Goal: Information Seeking & Learning: Learn about a topic

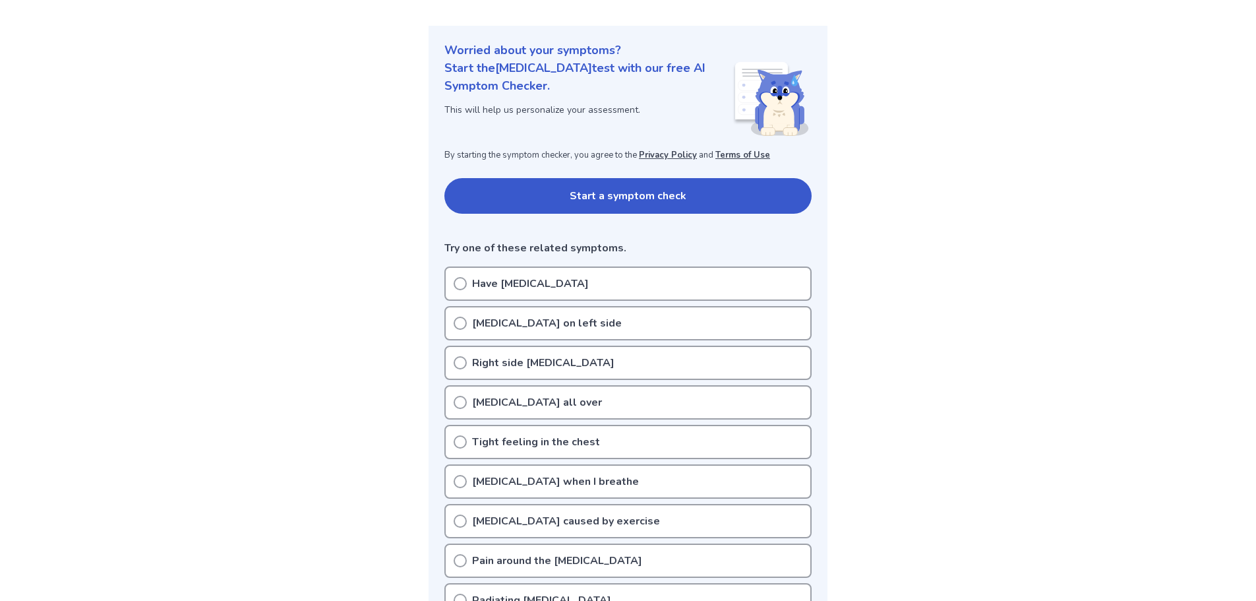
scroll to position [132, 0]
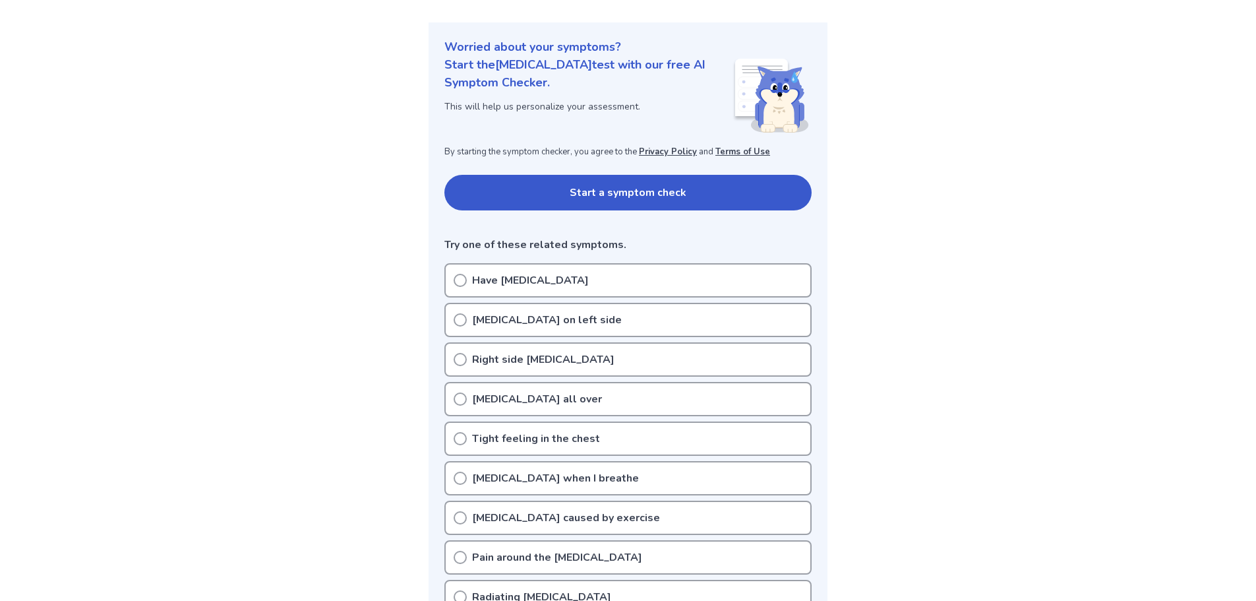
click at [513, 321] on p "[MEDICAL_DATA] on left side" at bounding box center [547, 320] width 150 height 16
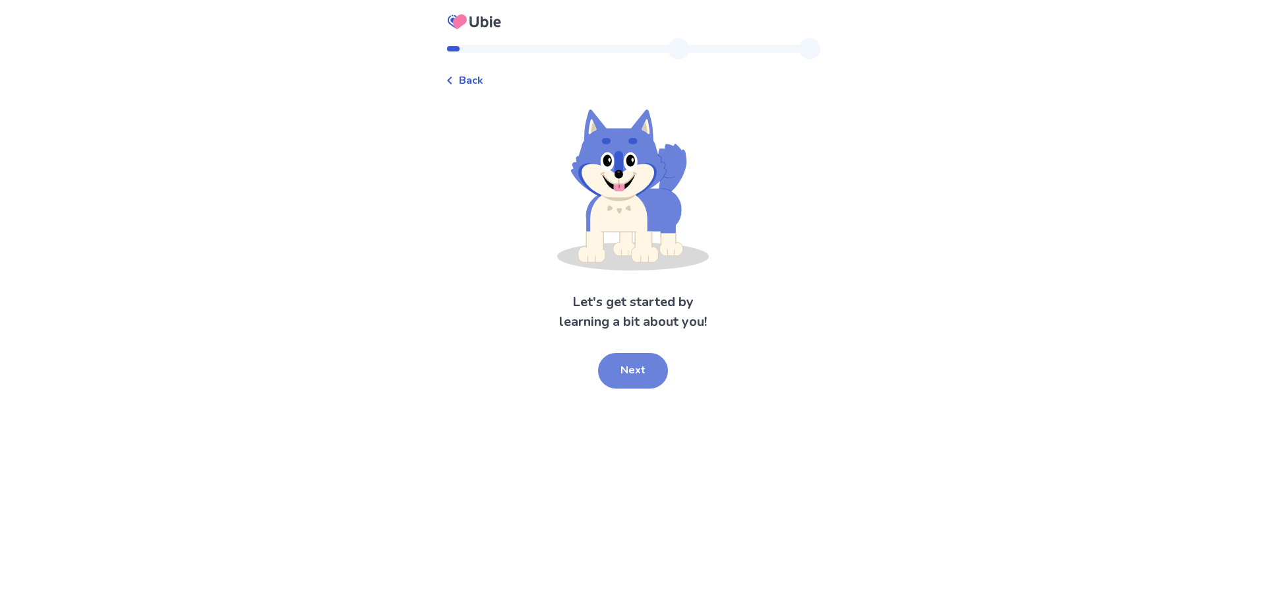
click at [636, 370] on button "Next" at bounding box center [633, 371] width 70 height 36
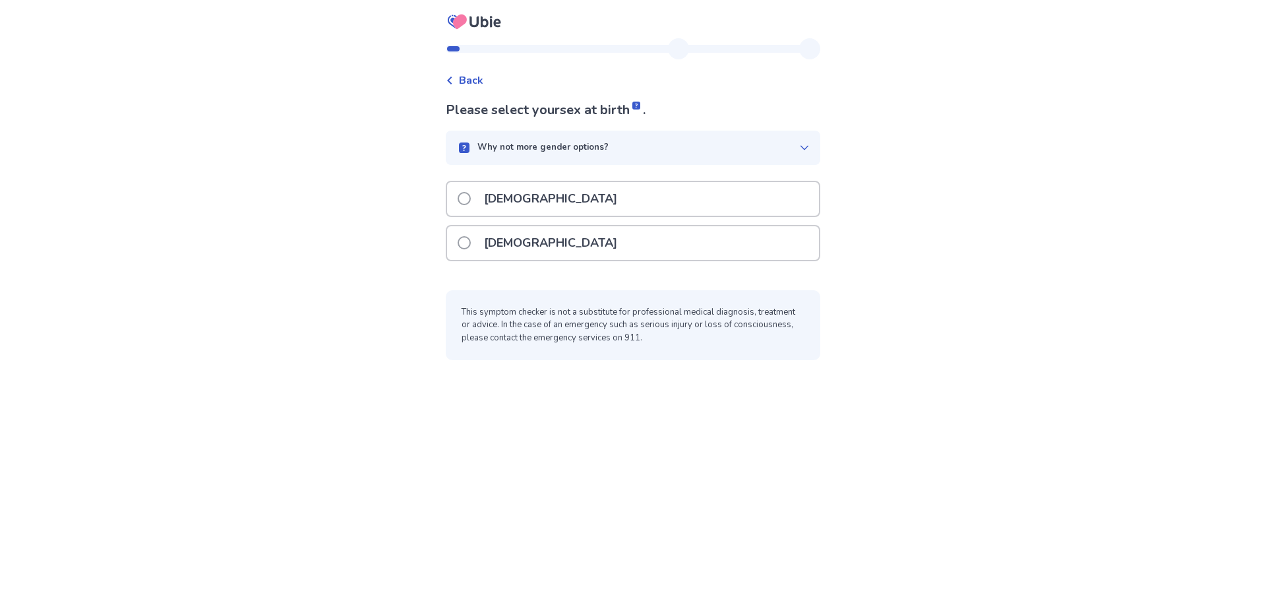
click at [514, 246] on p "[DEMOGRAPHIC_DATA]" at bounding box center [550, 243] width 149 height 34
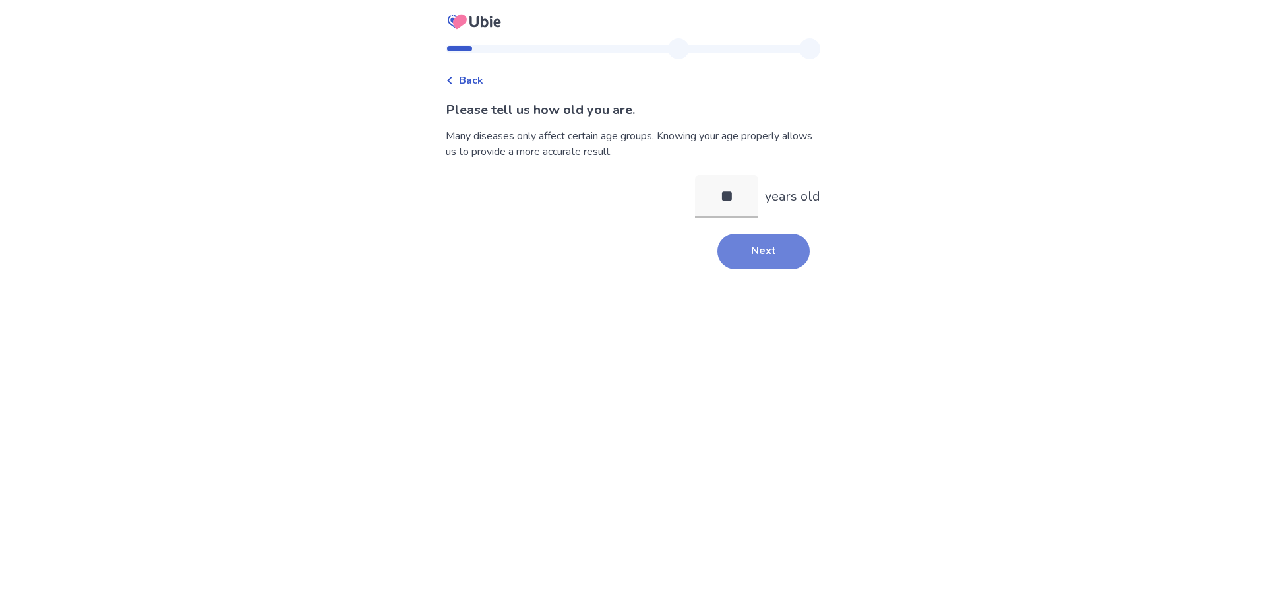
type input "**"
click at [744, 247] on button "Next" at bounding box center [763, 251] width 92 height 36
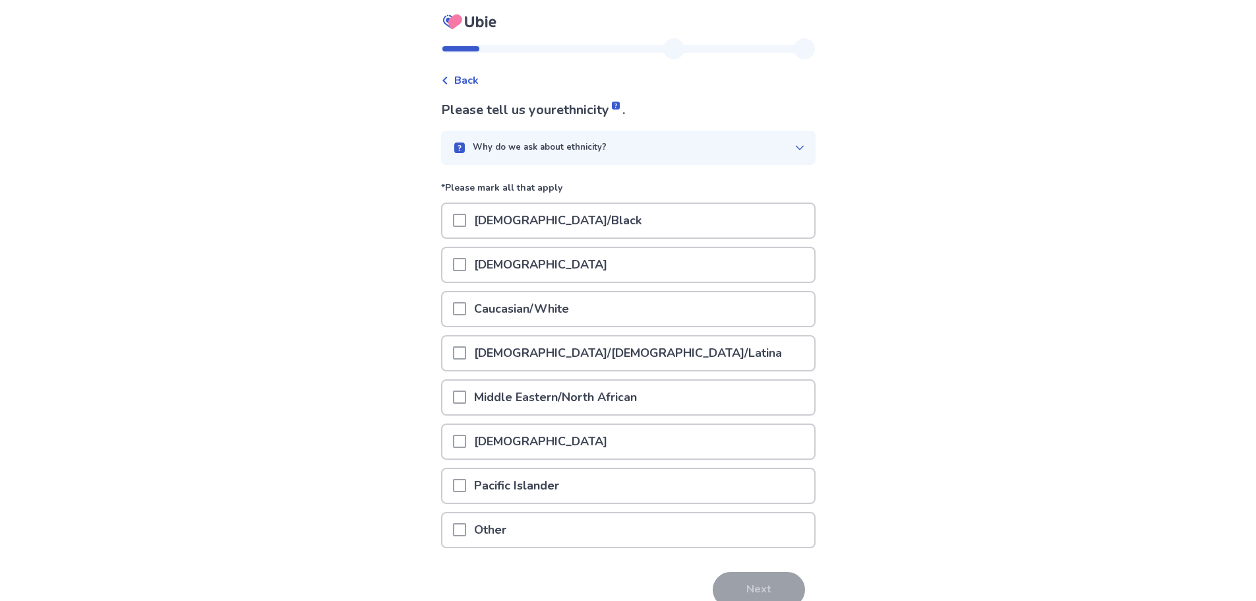
click at [463, 309] on span at bounding box center [459, 308] width 13 height 13
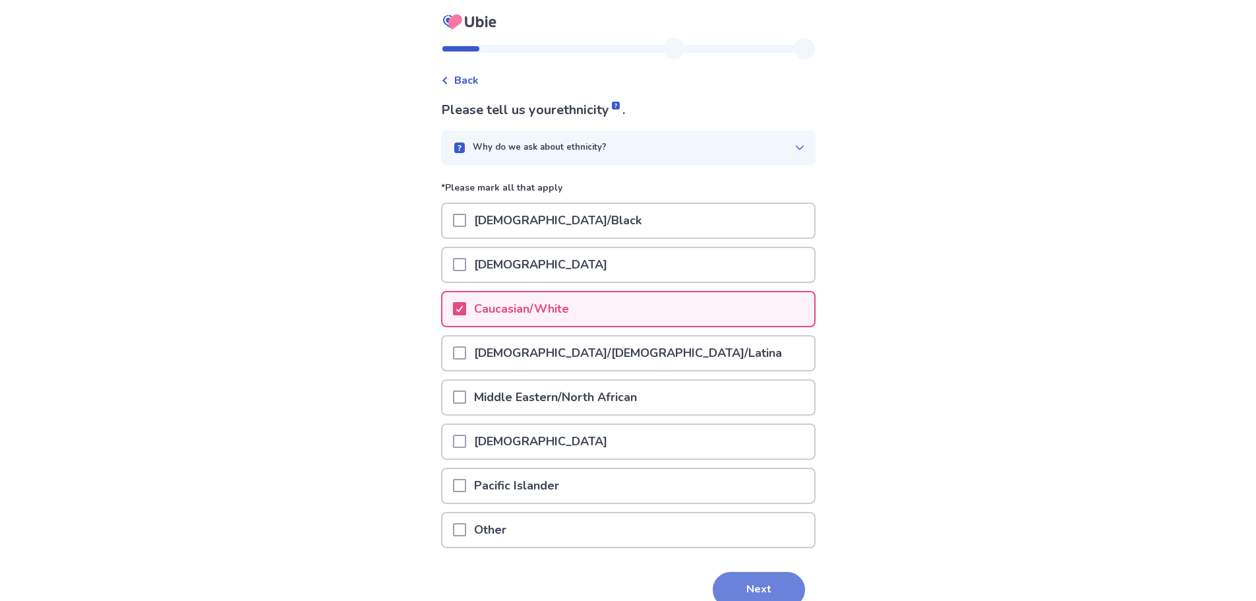
click at [758, 584] on button "Next" at bounding box center [759, 590] width 92 height 36
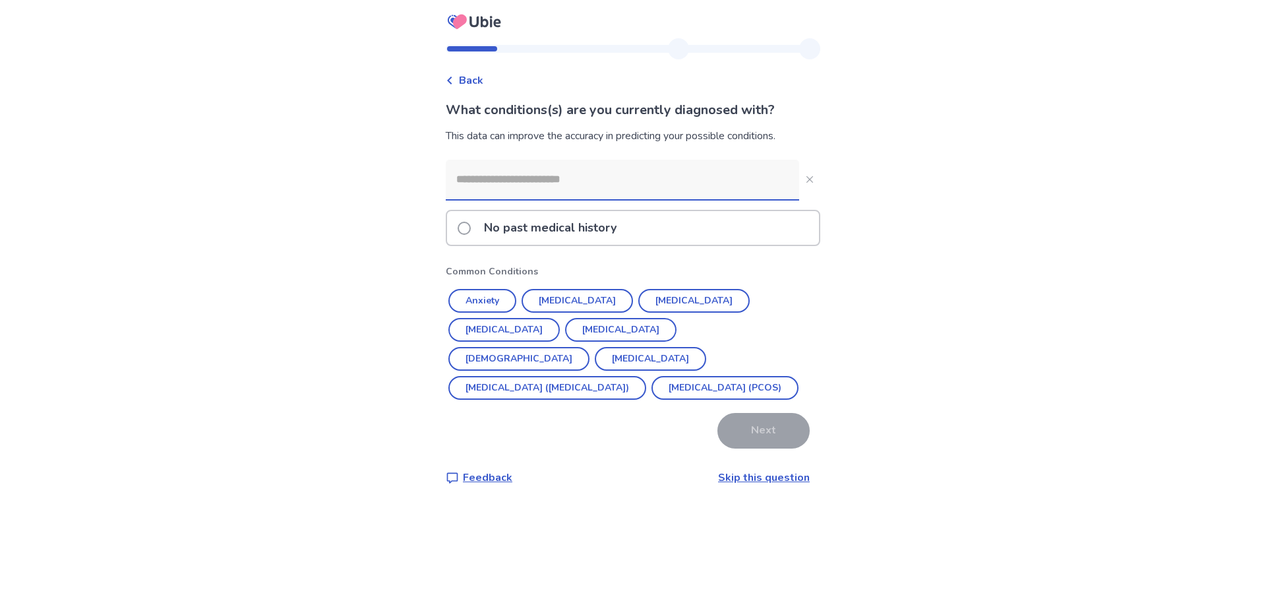
click at [470, 231] on span at bounding box center [464, 228] width 13 height 13
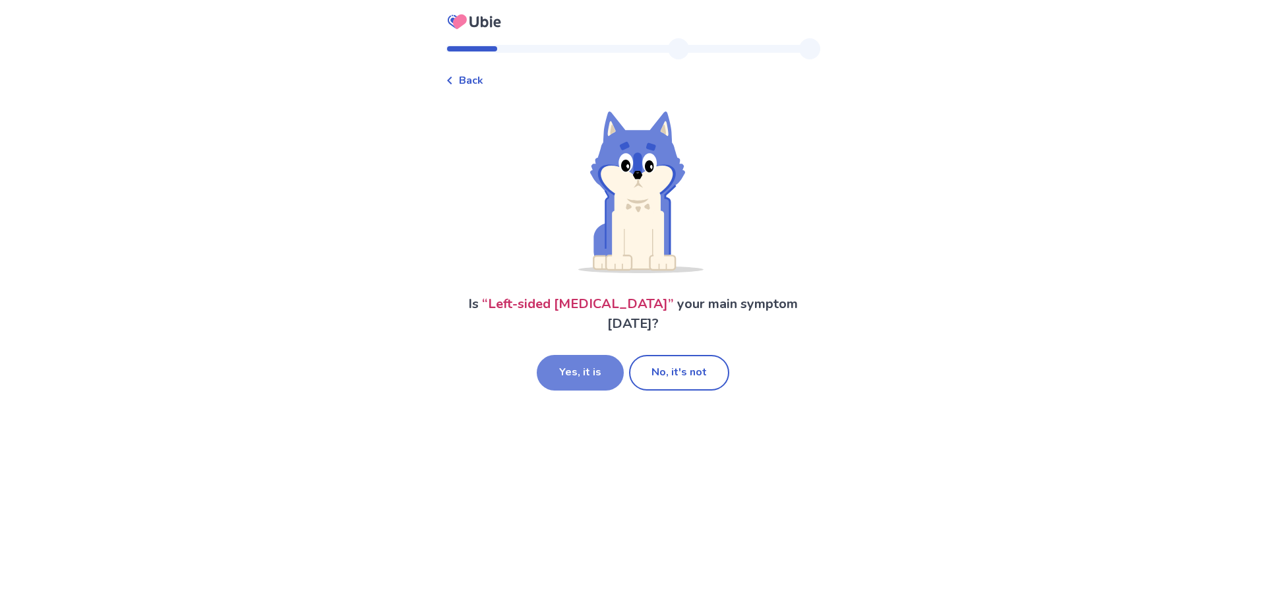
click at [578, 355] on button "Yes, it is" at bounding box center [580, 373] width 87 height 36
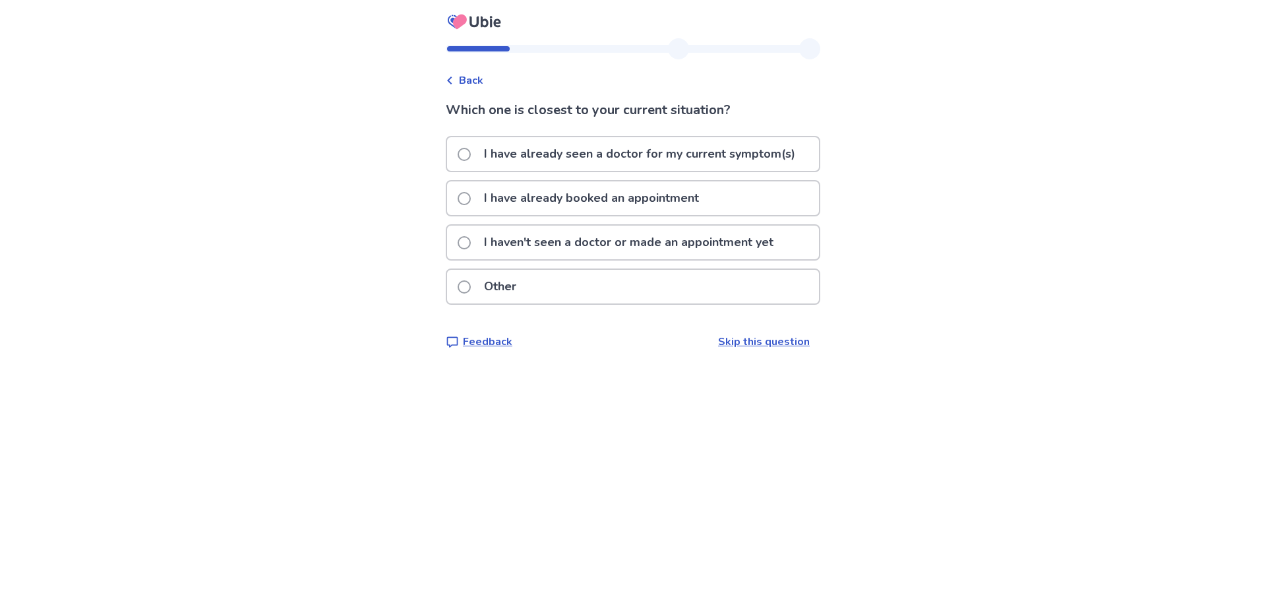
click at [536, 247] on p "I haven't seen a doctor or made an appointment yet" at bounding box center [628, 242] width 305 height 34
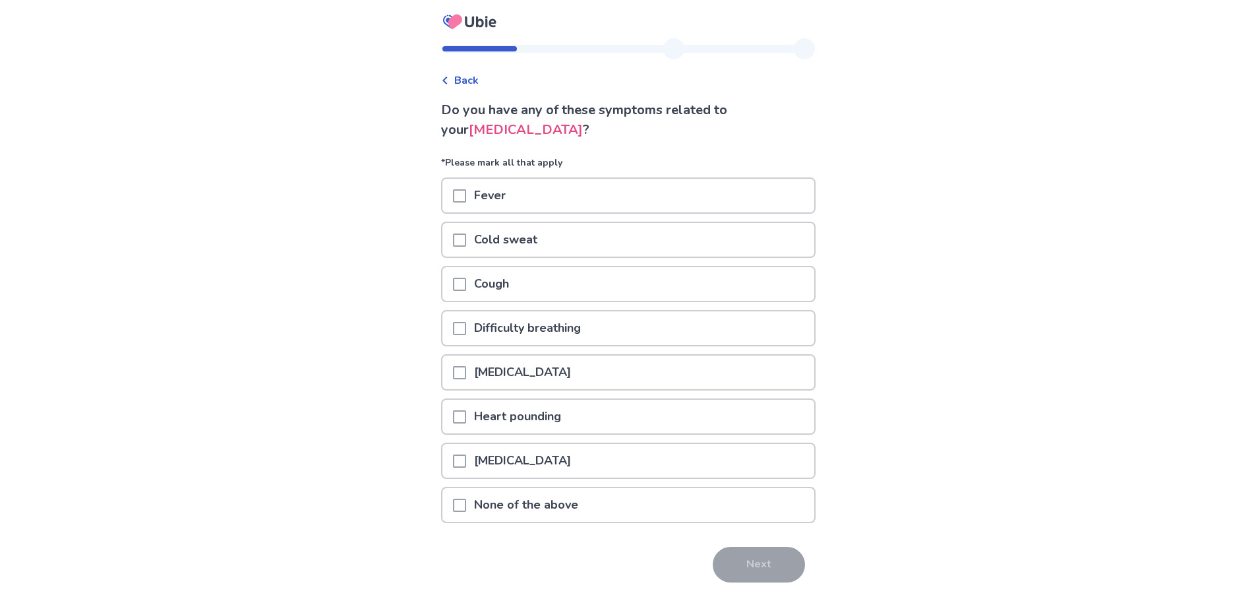
click at [562, 507] on p "None of the above" at bounding box center [526, 505] width 120 height 34
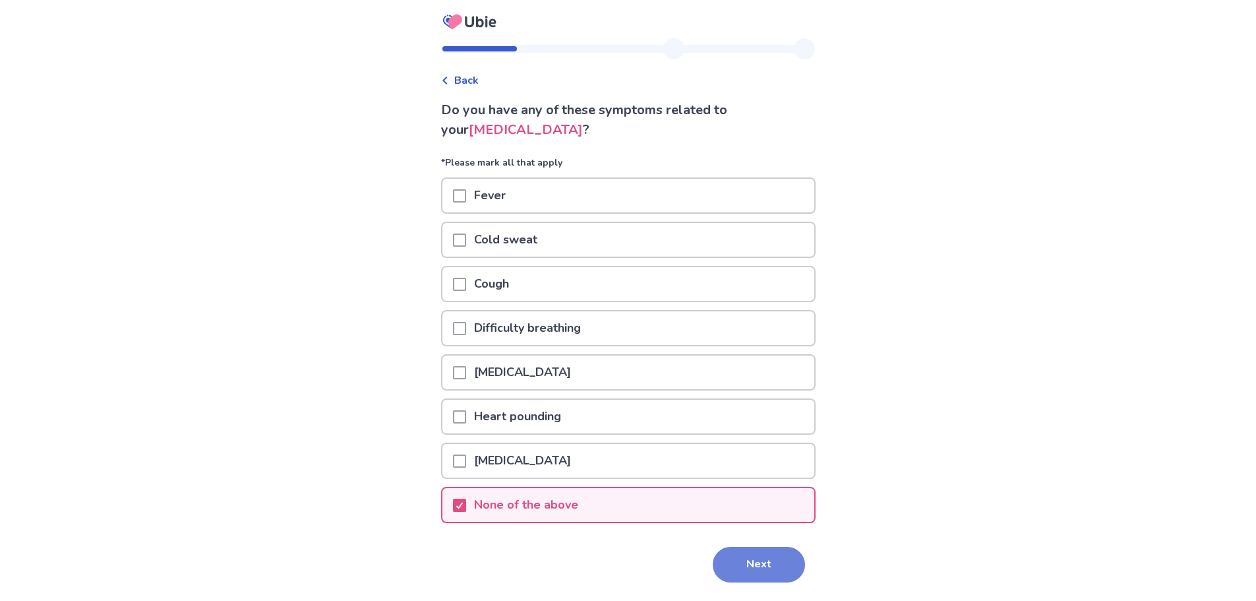
click at [763, 572] on button "Next" at bounding box center [759, 565] width 92 height 36
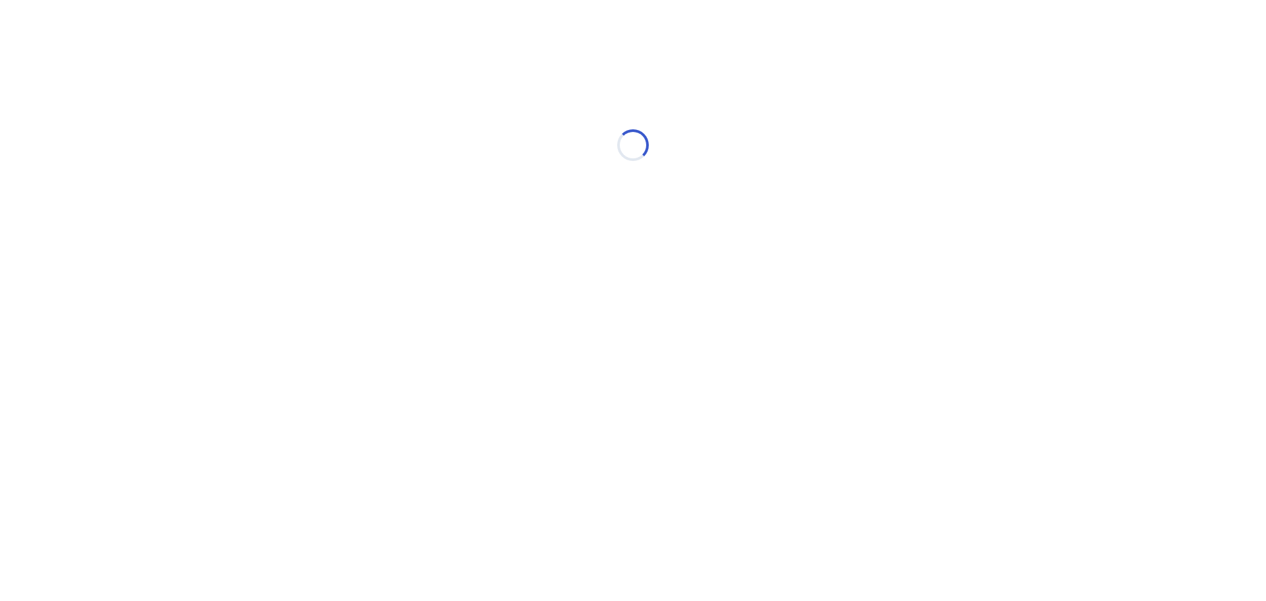
select select "*"
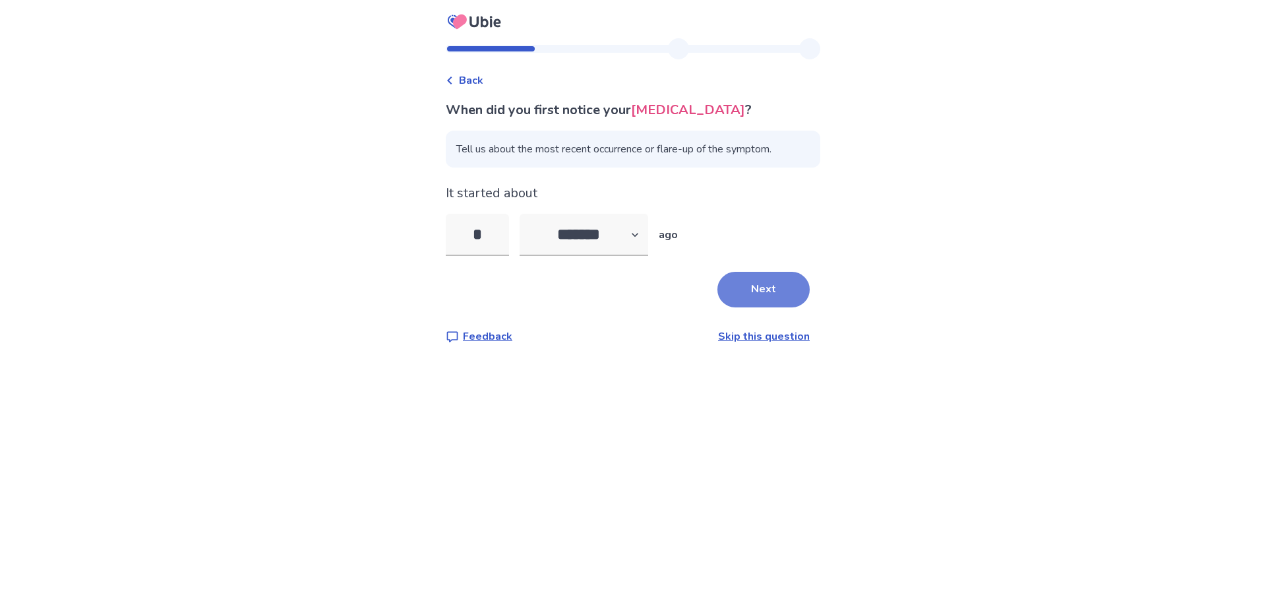
type input "*"
click at [743, 297] on button "Next" at bounding box center [763, 290] width 92 height 36
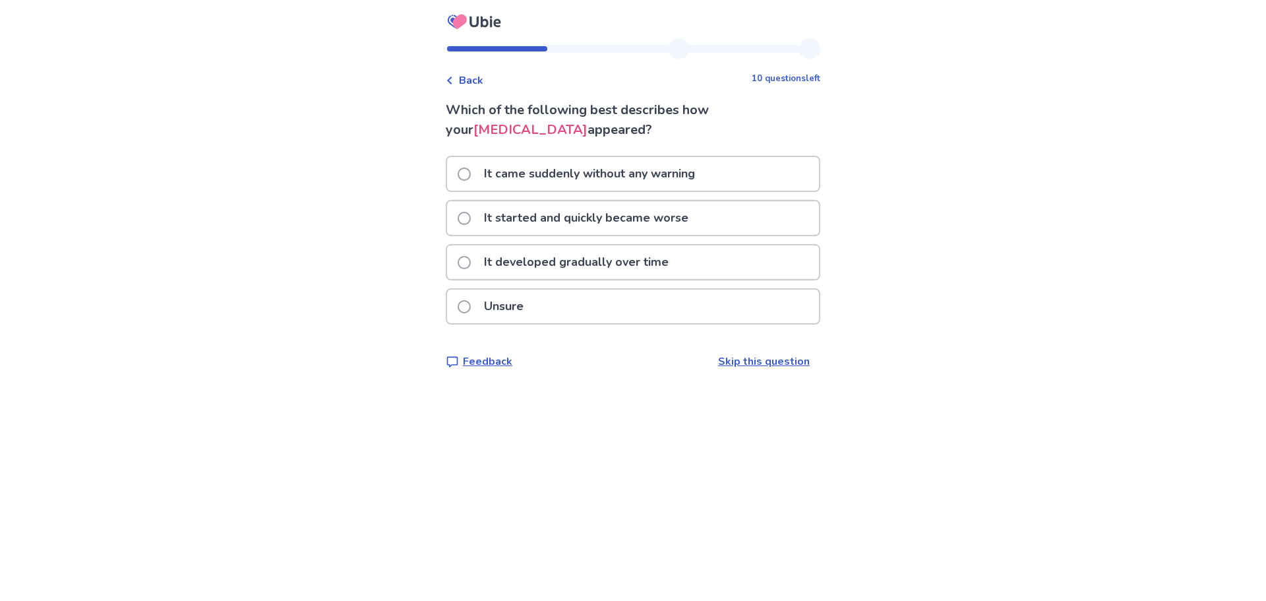
click at [494, 176] on p "It came suddenly without any warning" at bounding box center [589, 174] width 227 height 34
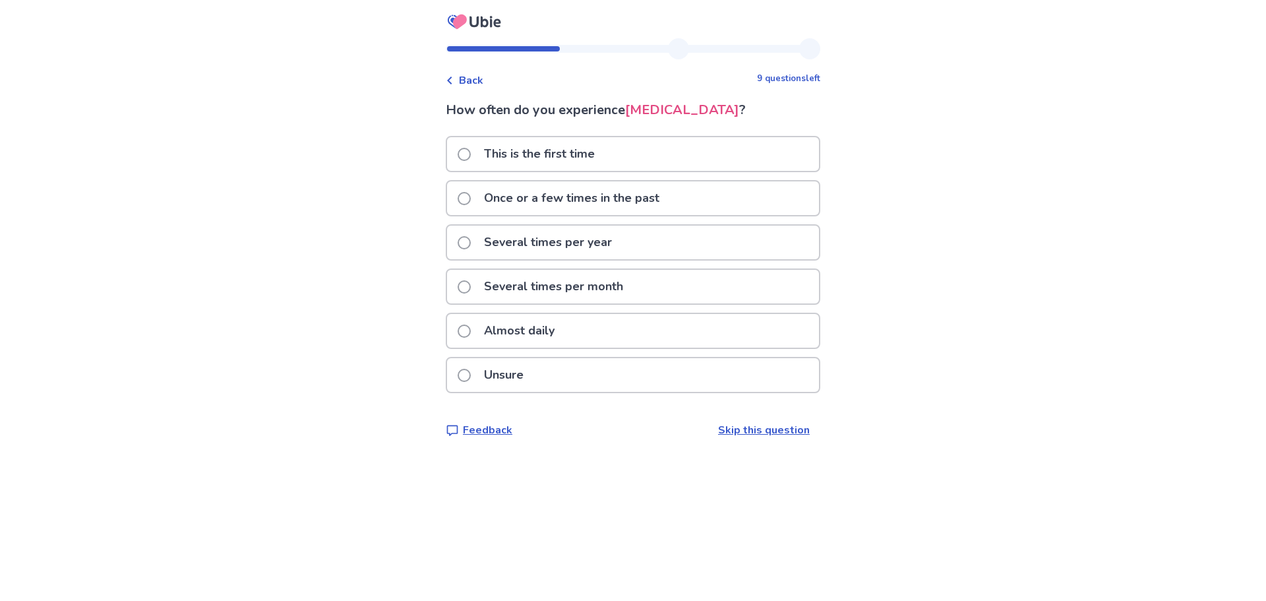
click at [523, 153] on p "This is the first time" at bounding box center [539, 154] width 127 height 34
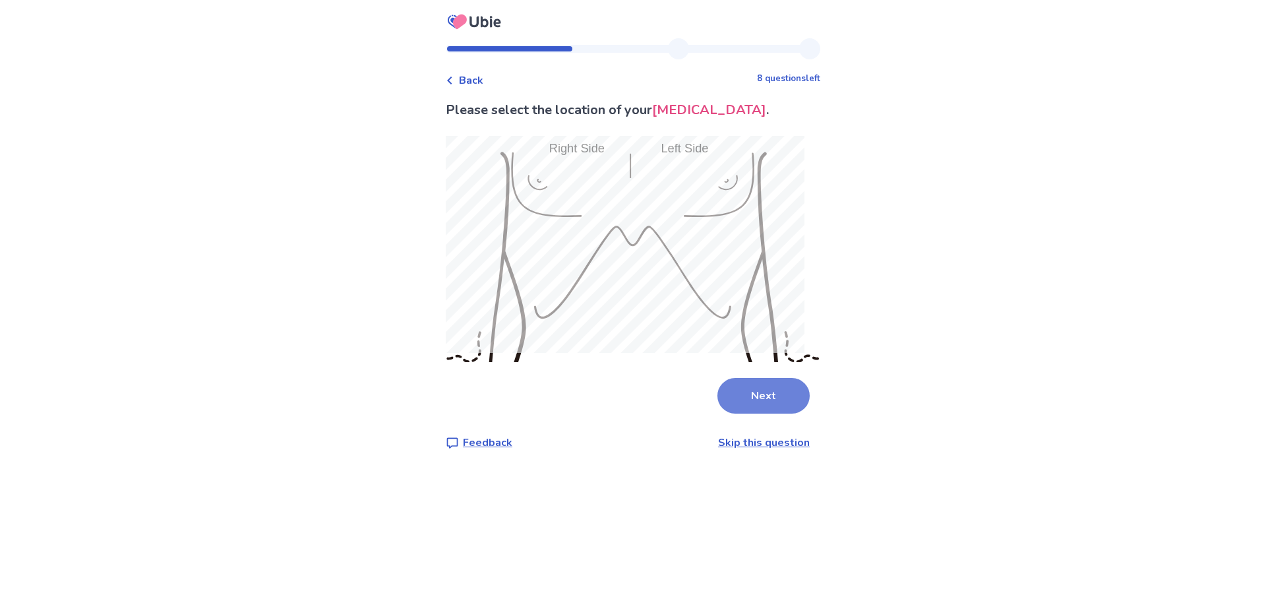
click at [745, 381] on button "Next" at bounding box center [763, 396] width 92 height 36
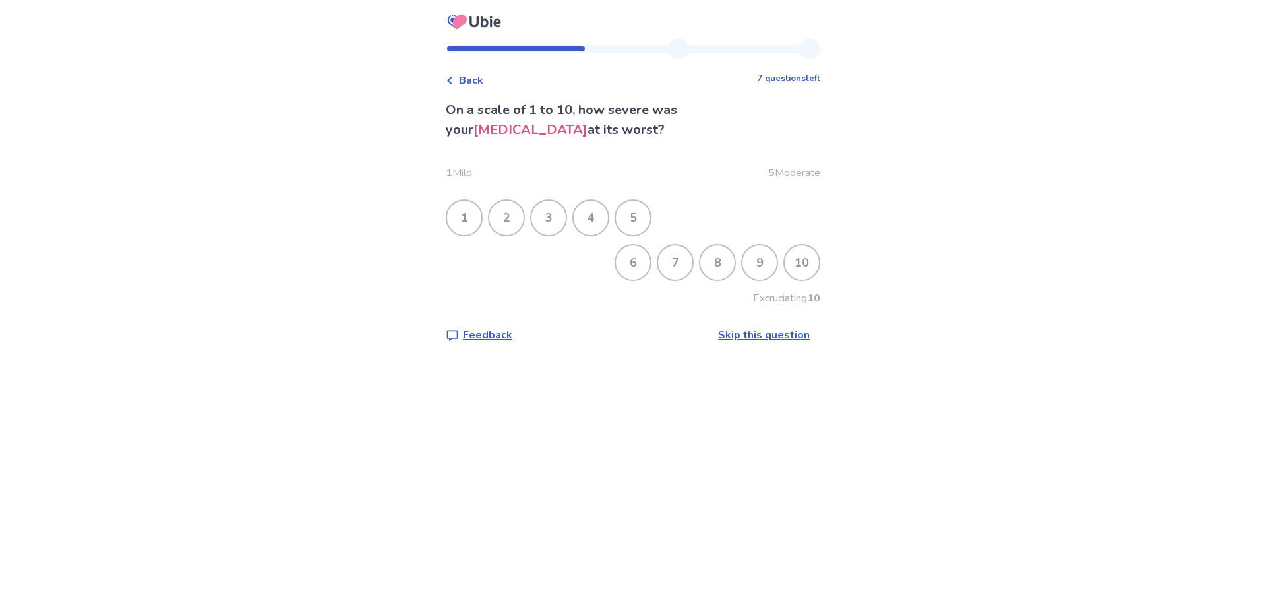
click at [551, 223] on div "3" at bounding box center [548, 217] width 34 height 34
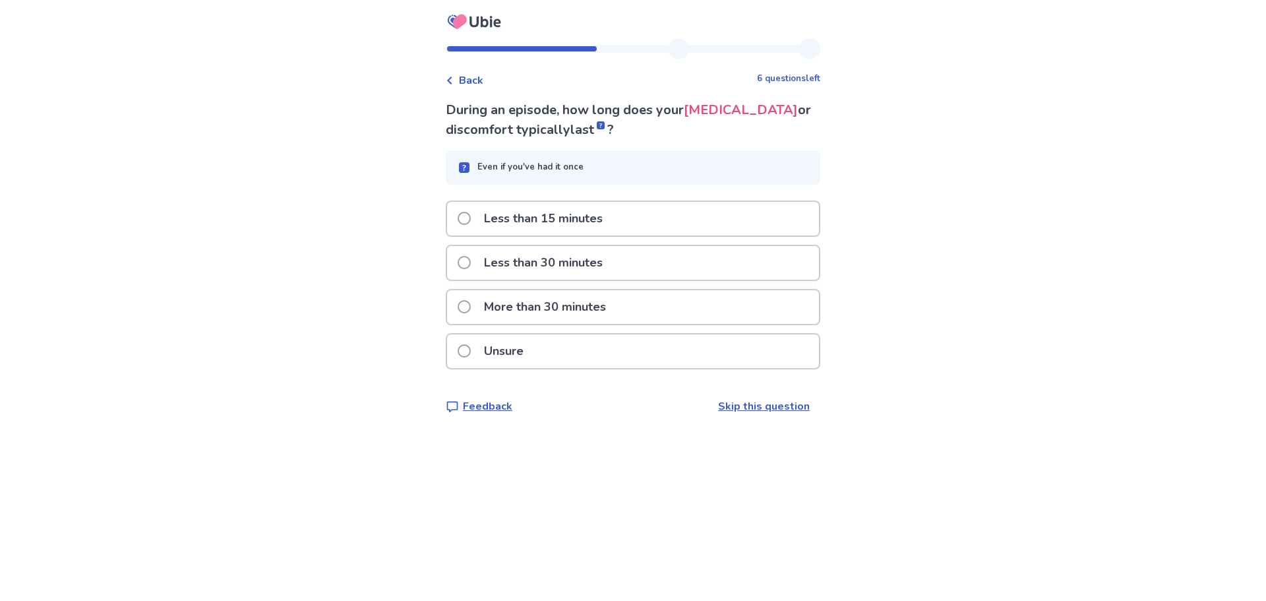
click at [545, 218] on p "Less than 15 minutes" at bounding box center [543, 219] width 134 height 34
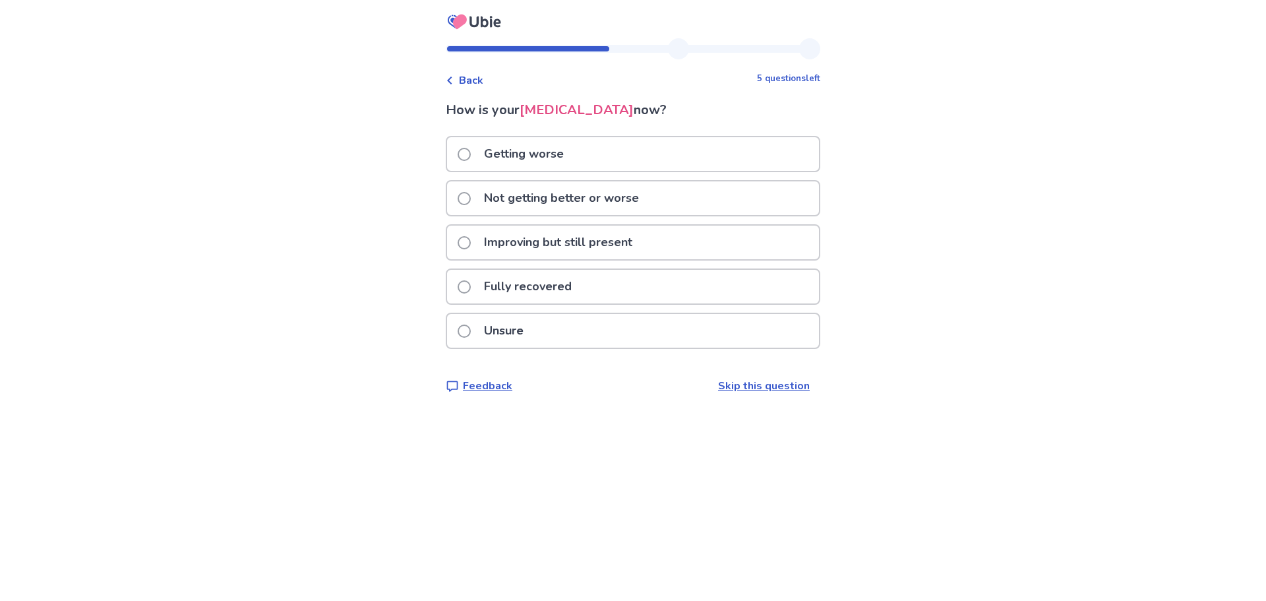
click at [499, 331] on p "Unsure" at bounding box center [503, 331] width 55 height 34
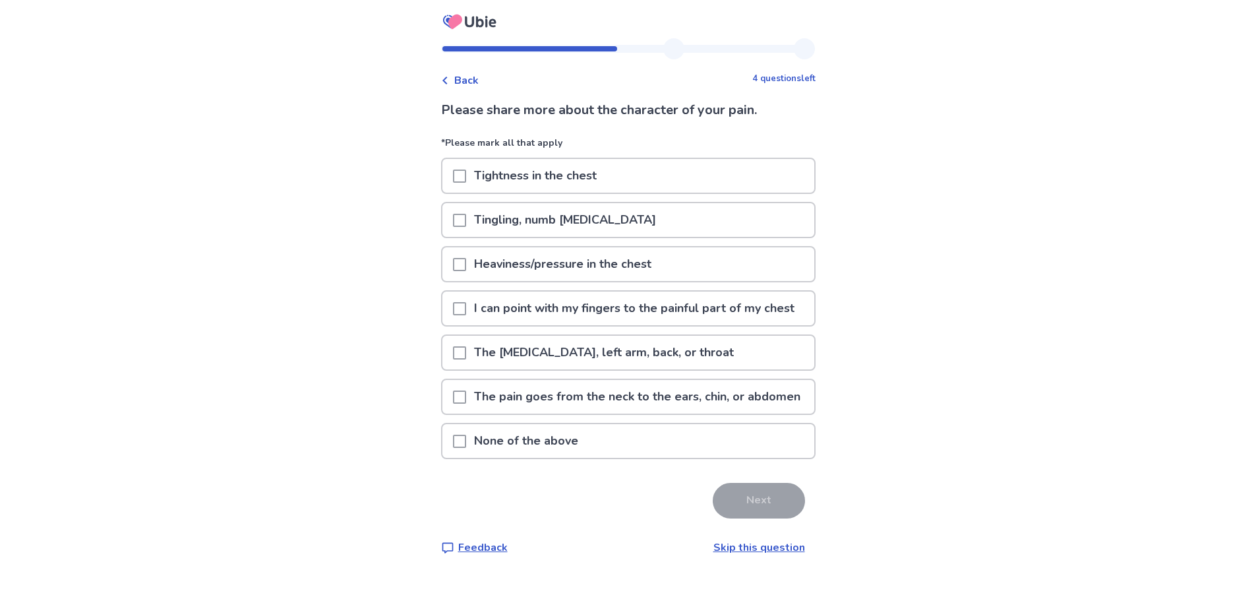
click at [516, 169] on p "Tightness in the chest" at bounding box center [535, 176] width 138 height 34
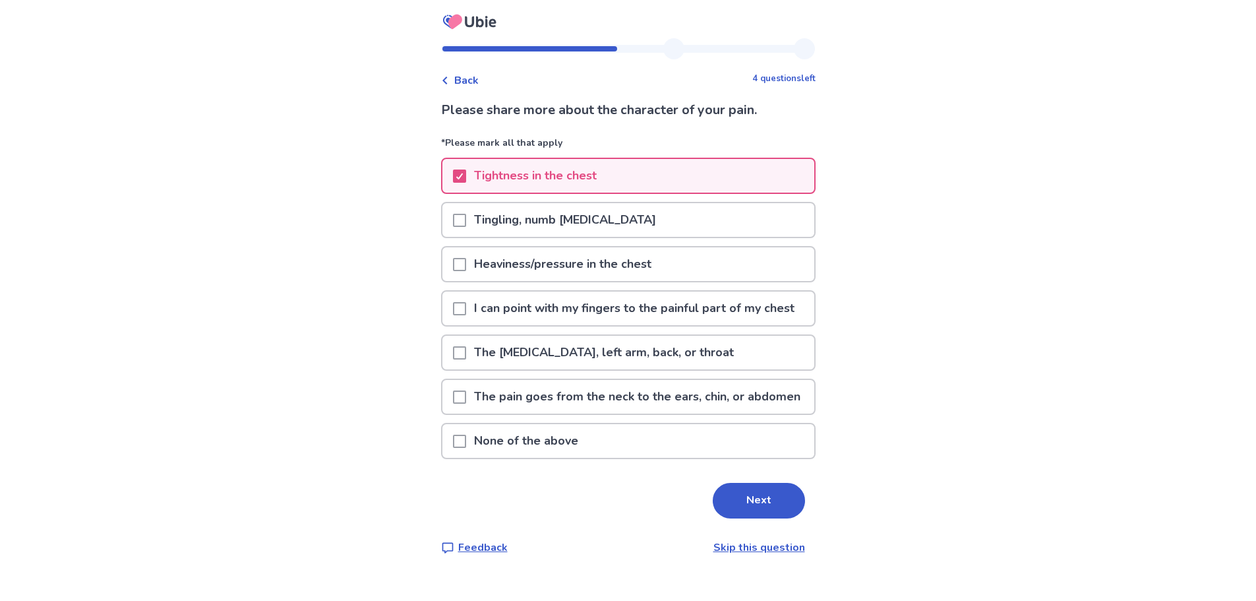
click at [525, 174] on p "Tightness in the chest" at bounding box center [535, 176] width 138 height 34
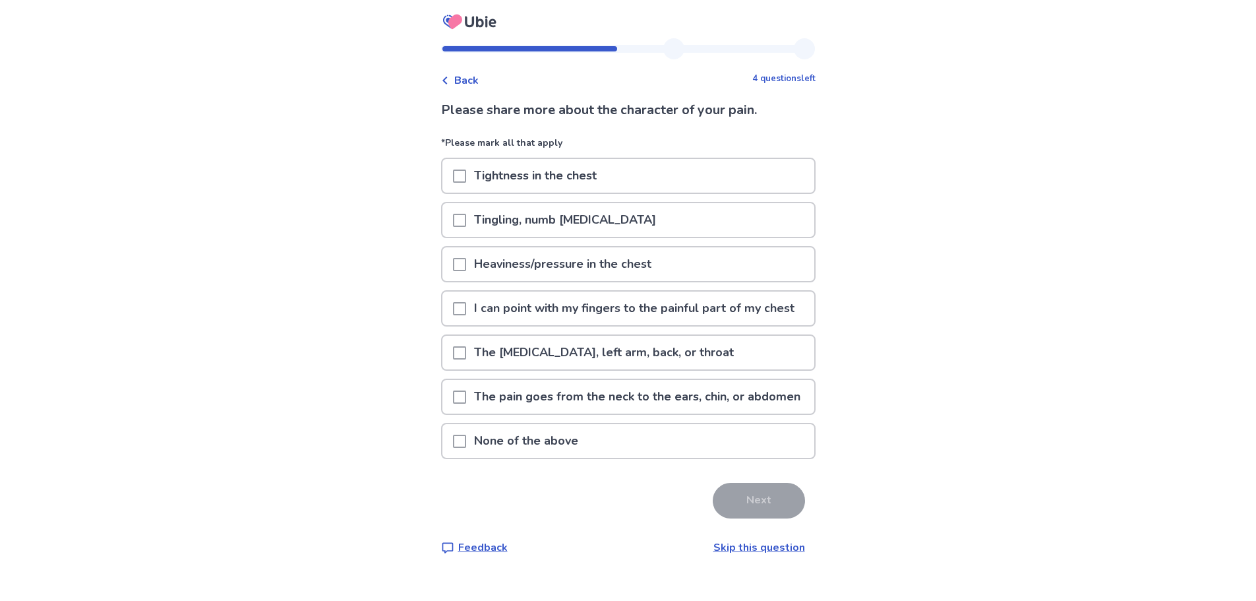
click at [477, 314] on p "I can point with my fingers to the painful part of my chest" at bounding box center [634, 308] width 336 height 34
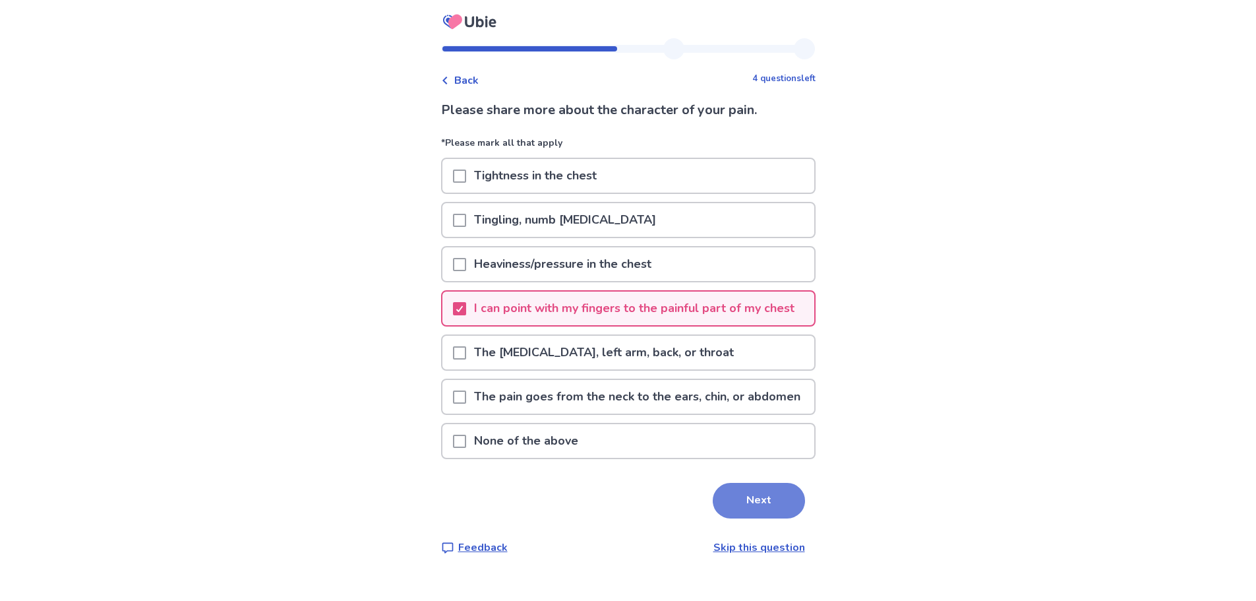
click at [758, 518] on button "Next" at bounding box center [759, 501] width 92 height 36
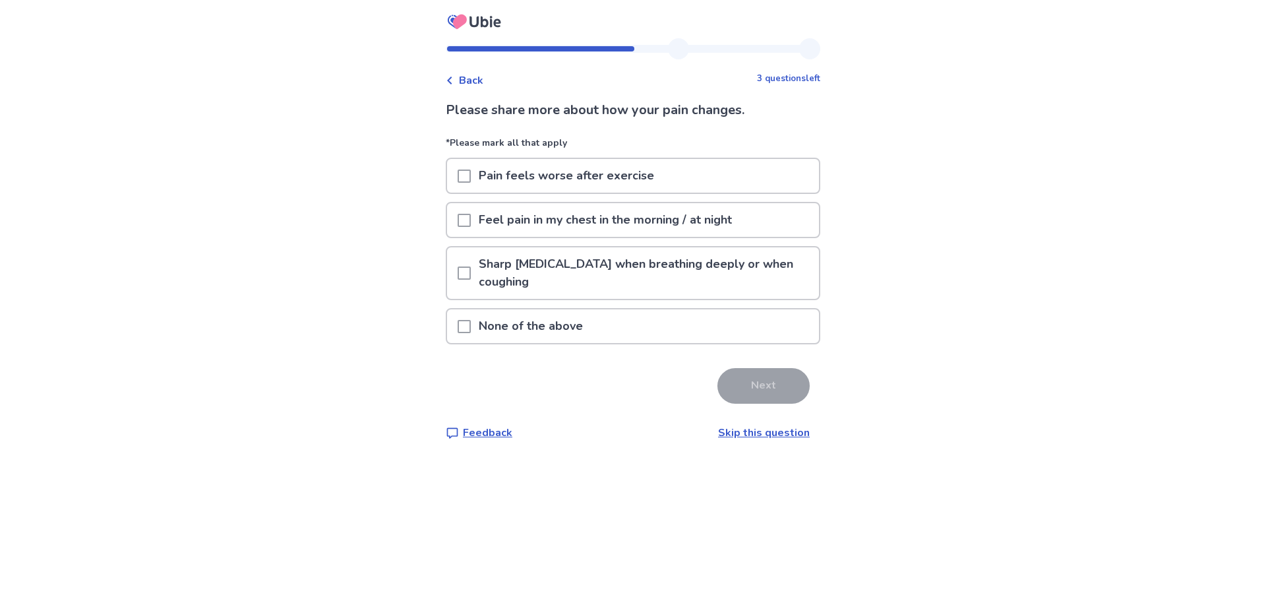
click at [521, 322] on p "None of the above" at bounding box center [531, 326] width 120 height 34
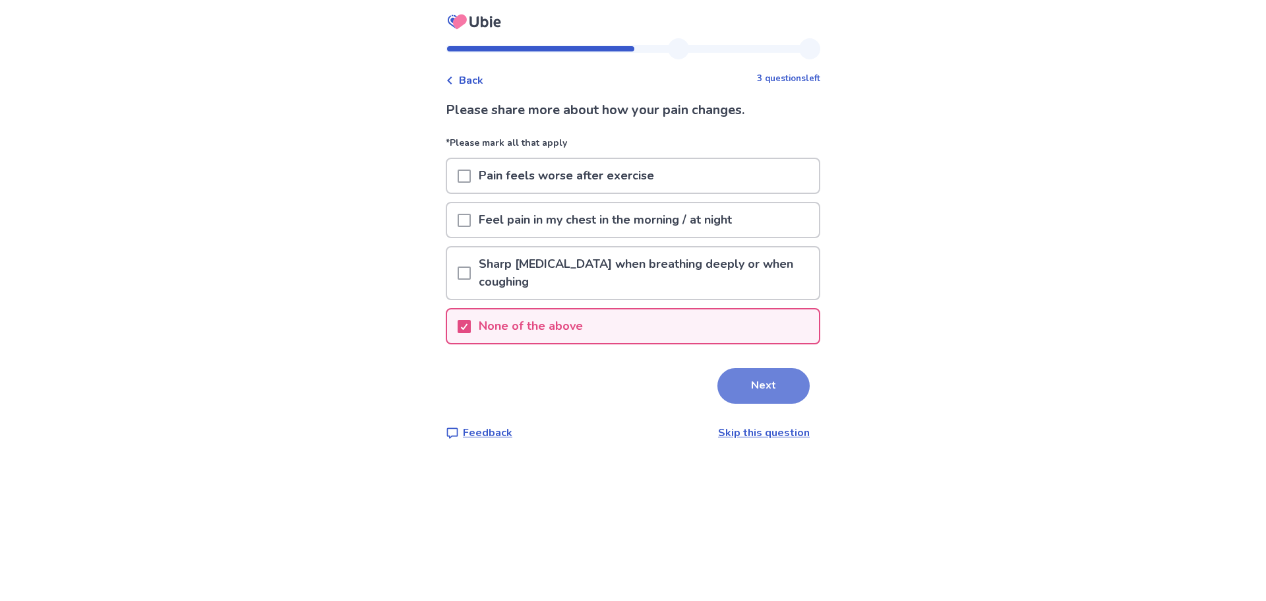
click at [752, 388] on button "Next" at bounding box center [763, 386] width 92 height 36
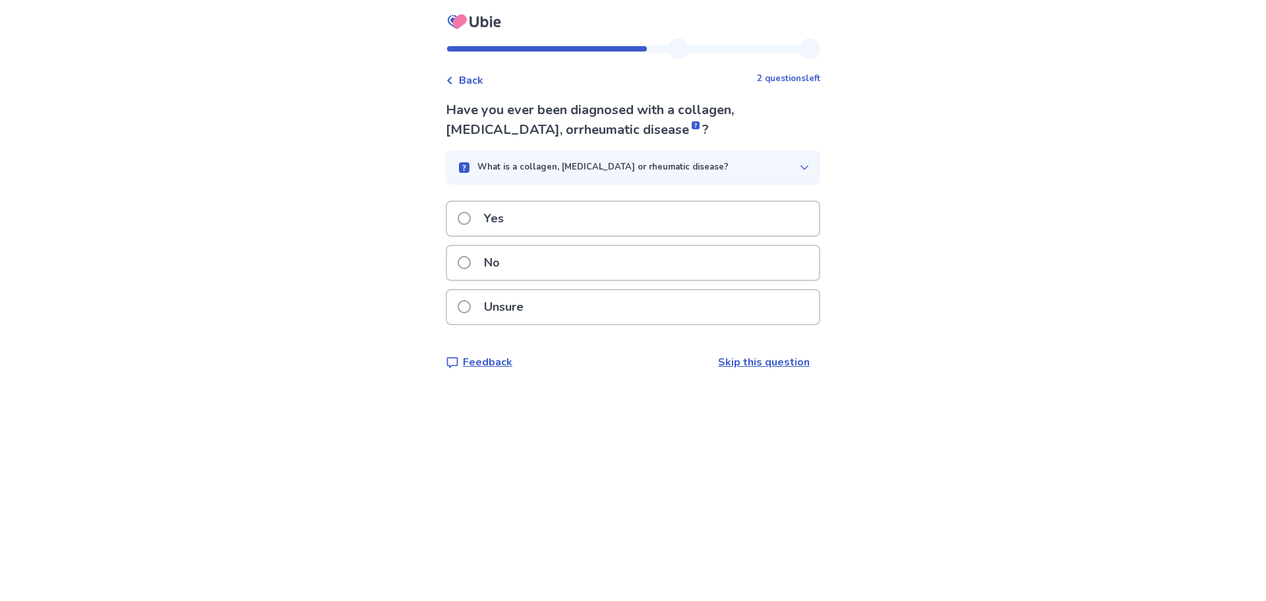
click at [532, 270] on div "No" at bounding box center [633, 263] width 372 height 34
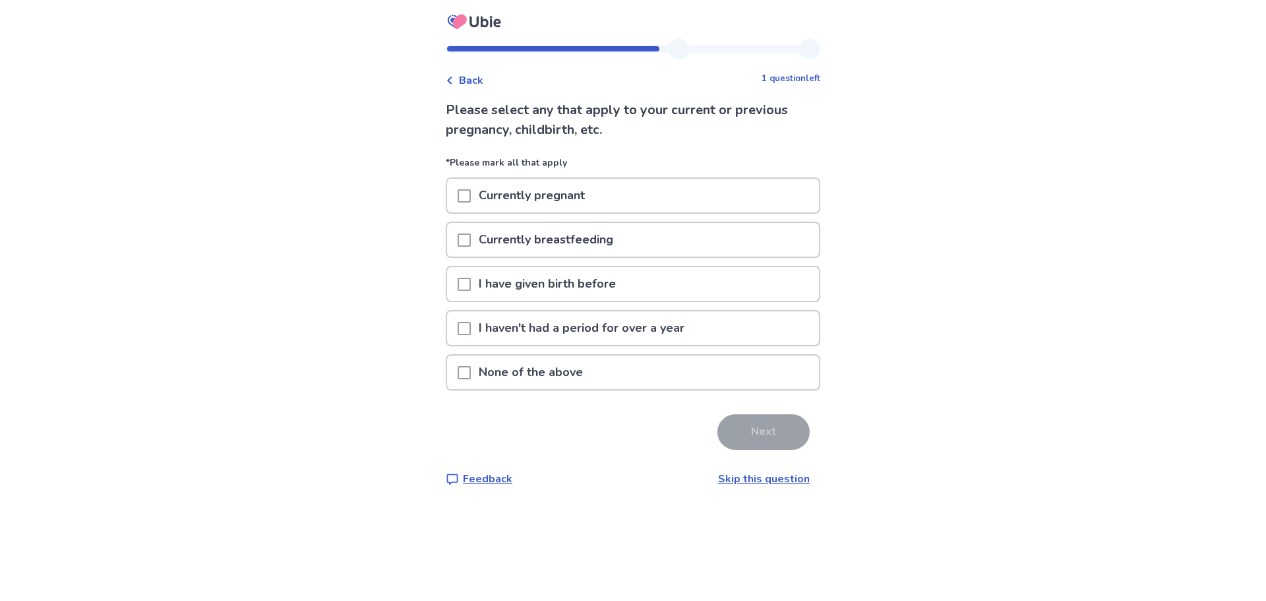
click at [590, 372] on p "None of the above" at bounding box center [531, 372] width 120 height 34
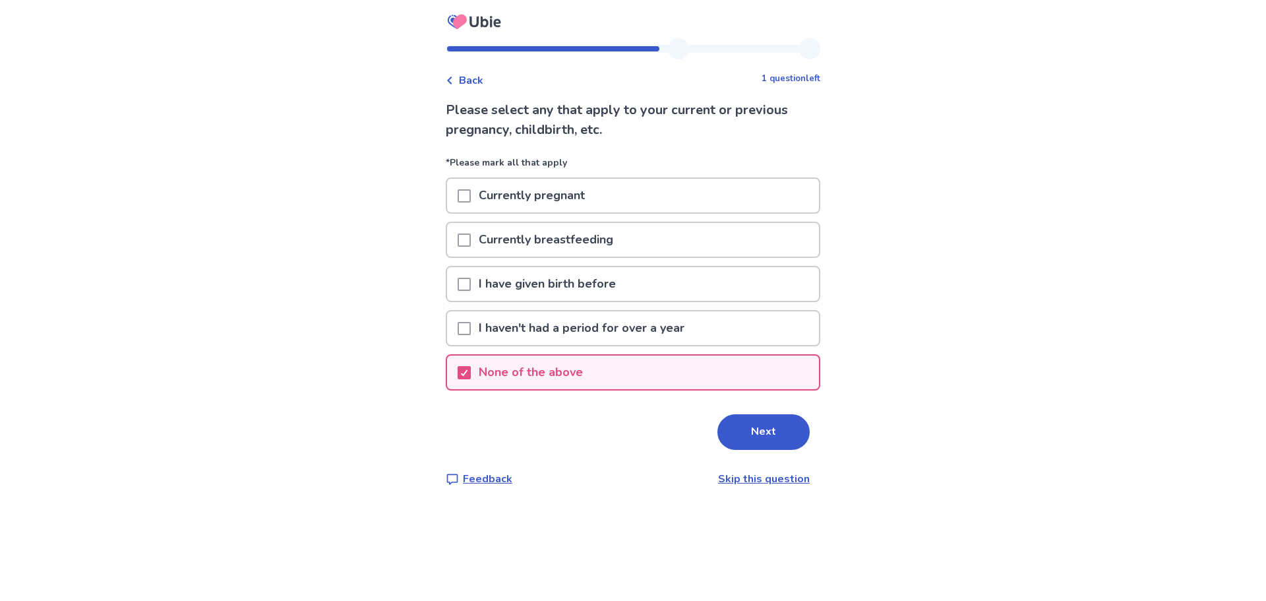
click at [515, 364] on p "None of the above" at bounding box center [531, 372] width 120 height 34
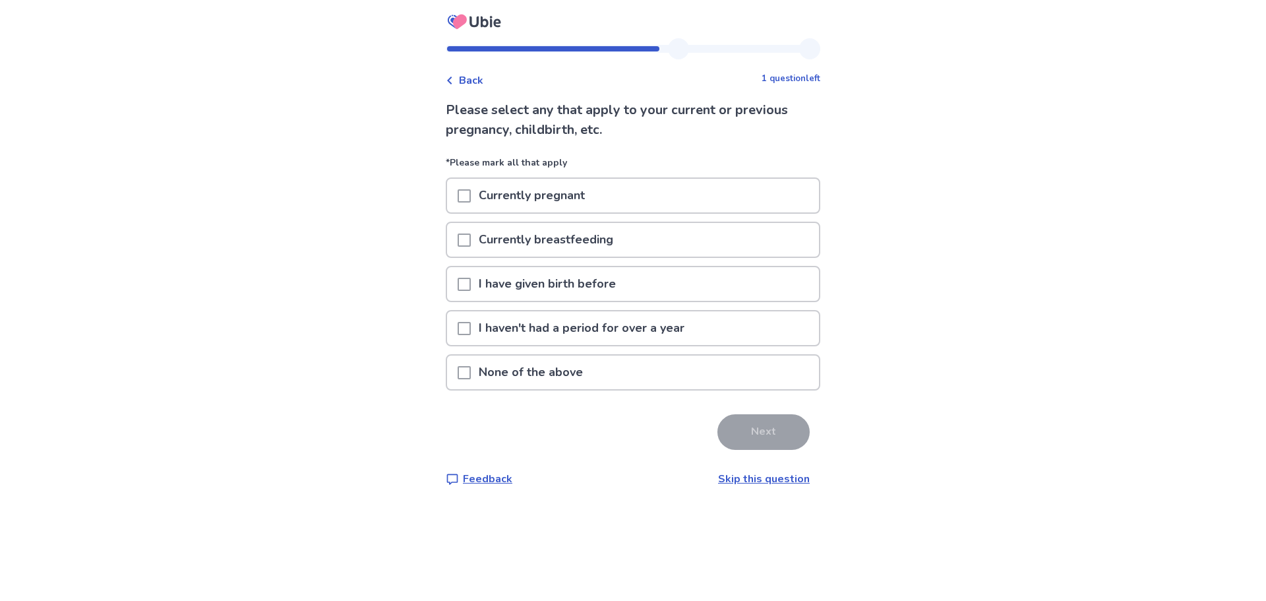
click at [471, 284] on span at bounding box center [464, 284] width 13 height 13
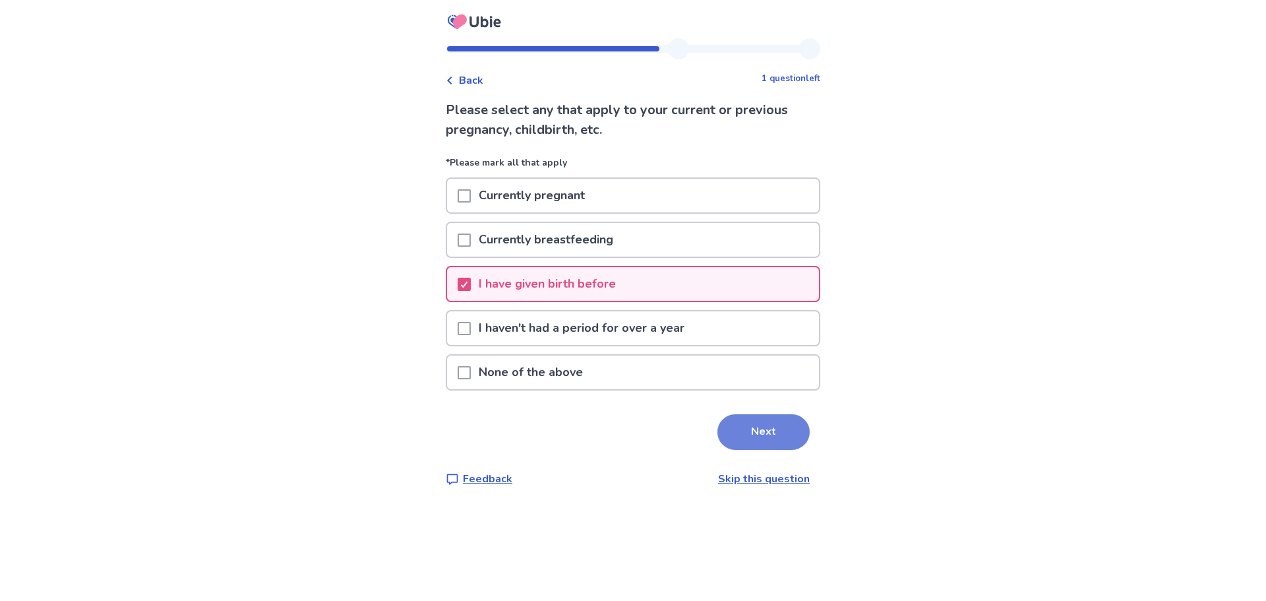
click at [759, 433] on button "Next" at bounding box center [763, 432] width 92 height 36
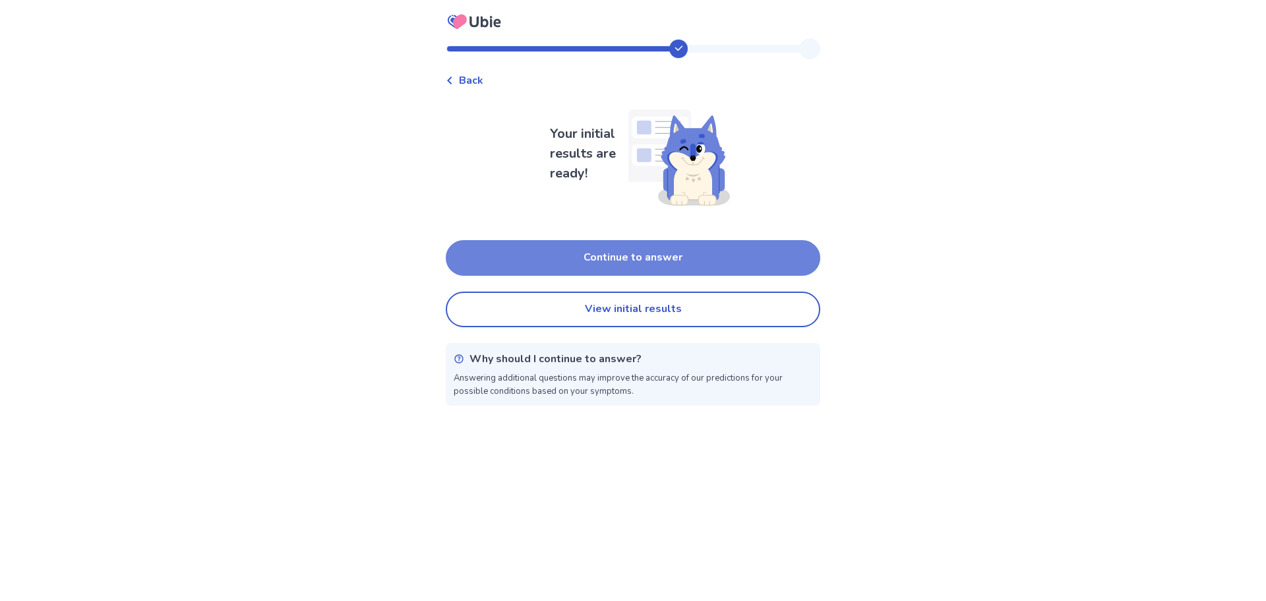
click at [645, 260] on button "Continue to answer" at bounding box center [633, 258] width 374 height 36
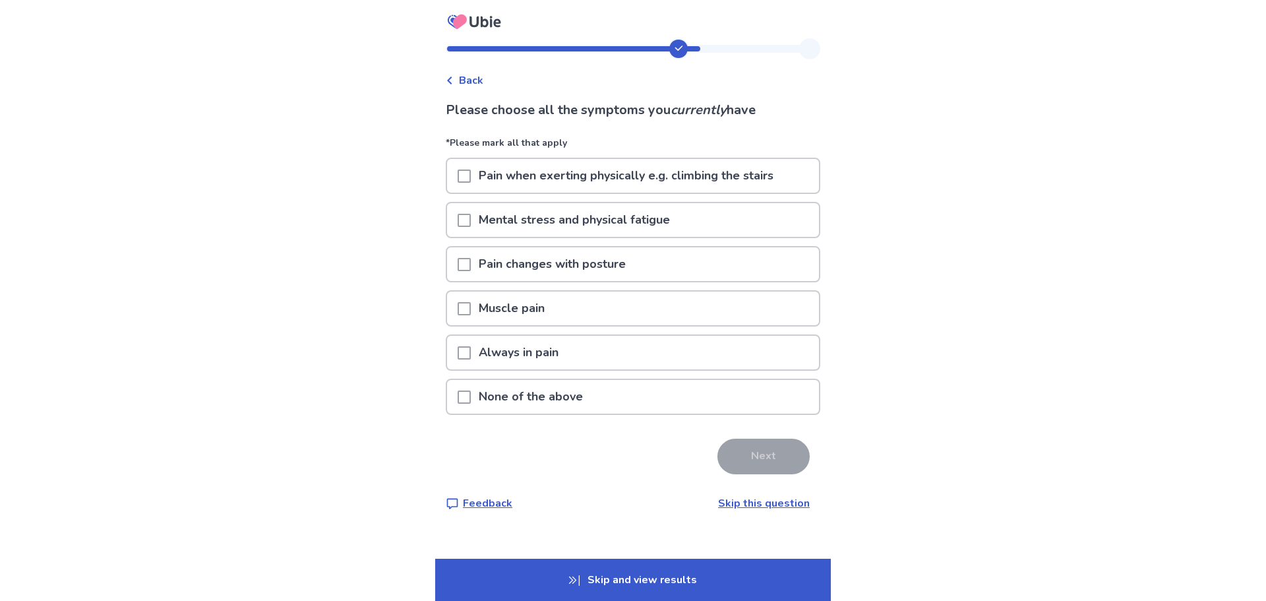
click at [555, 403] on p "None of the above" at bounding box center [531, 397] width 120 height 34
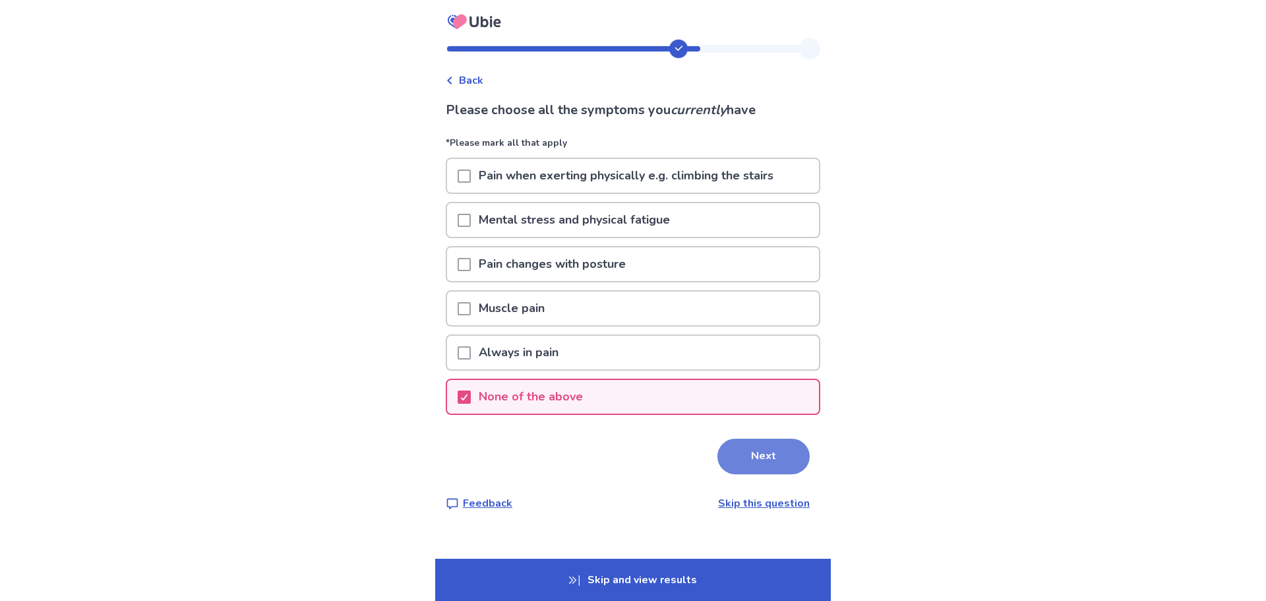
click at [771, 462] on button "Next" at bounding box center [763, 456] width 92 height 36
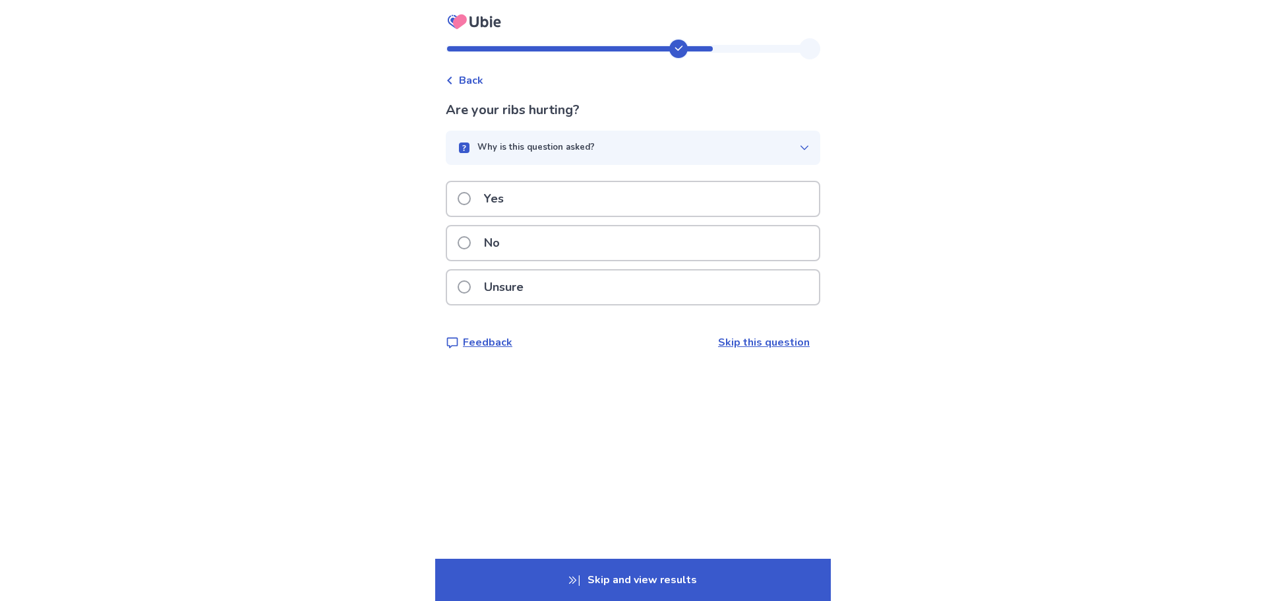
click at [508, 239] on p "No" at bounding box center [492, 243] width 32 height 34
click at [557, 247] on div "No" at bounding box center [633, 243] width 372 height 34
click at [525, 240] on div "No" at bounding box center [633, 243] width 372 height 34
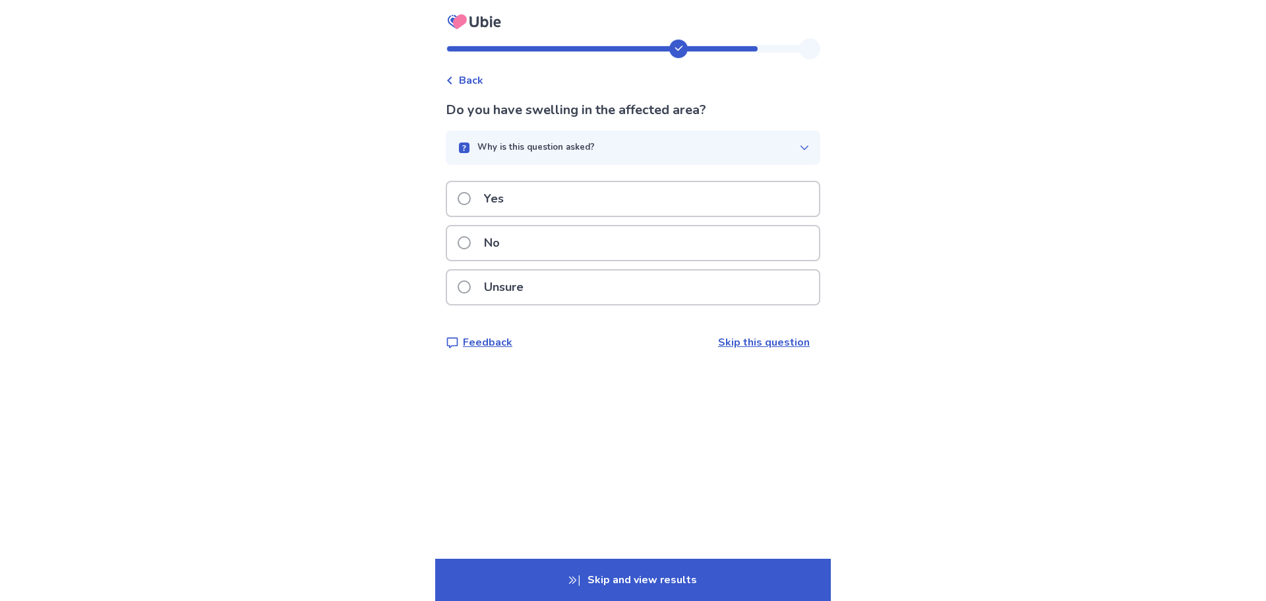
click at [525, 240] on div "No" at bounding box center [633, 243] width 372 height 34
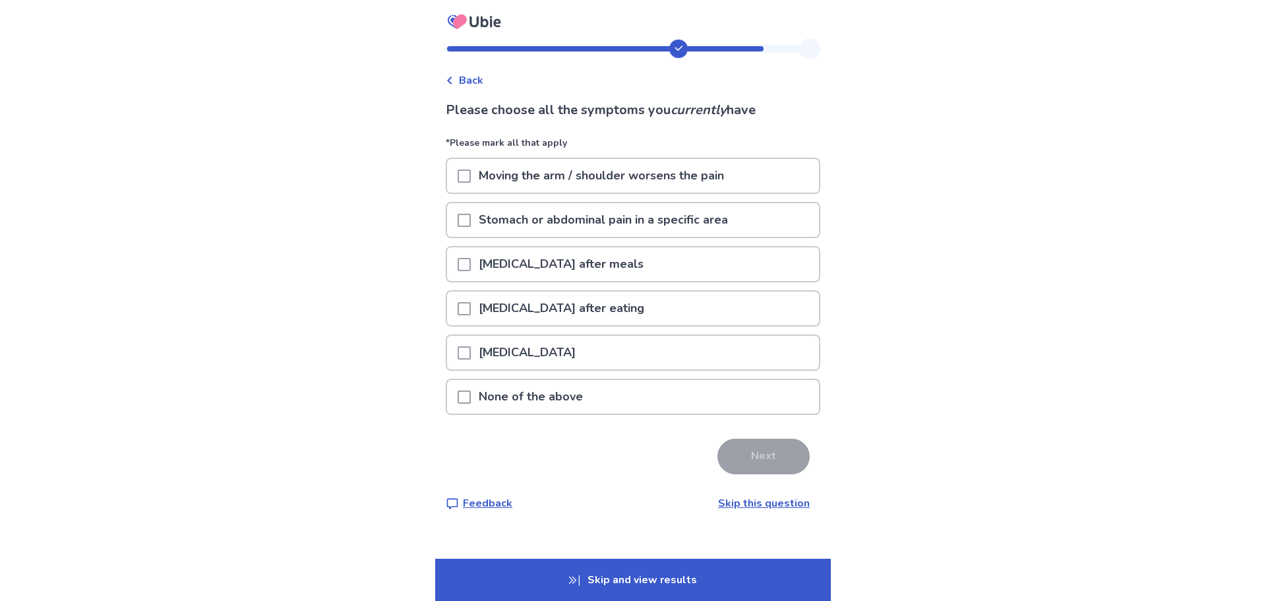
click at [490, 400] on p "None of the above" at bounding box center [531, 397] width 120 height 34
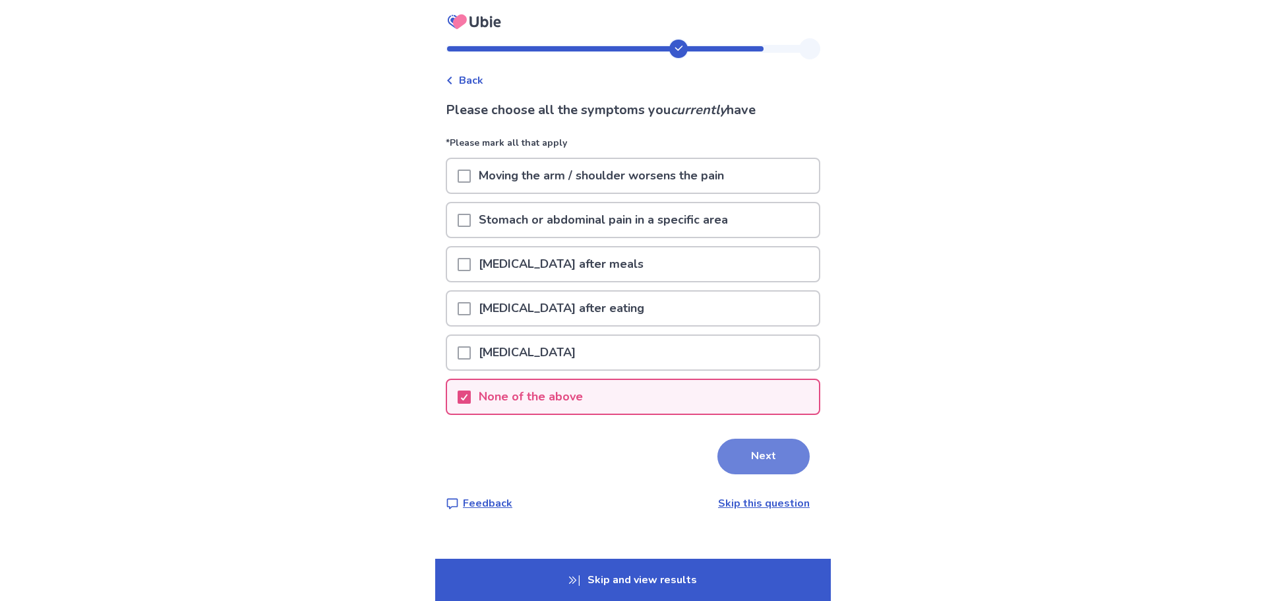
click at [767, 459] on button "Next" at bounding box center [763, 456] width 92 height 36
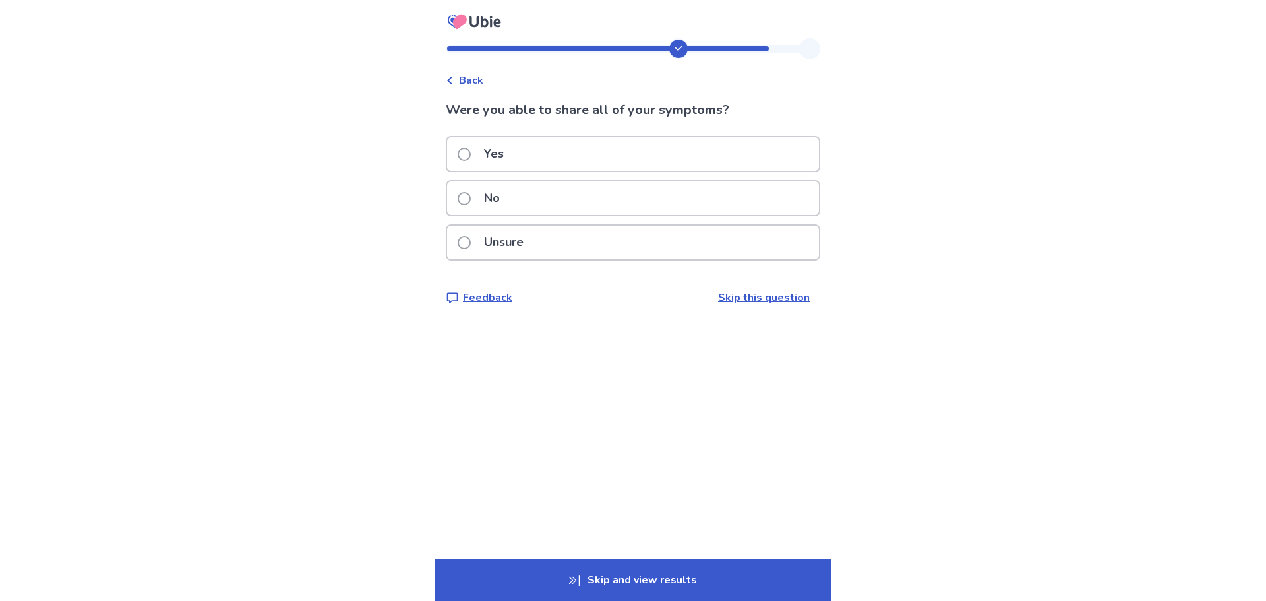
click at [539, 148] on div "Yes" at bounding box center [633, 154] width 372 height 34
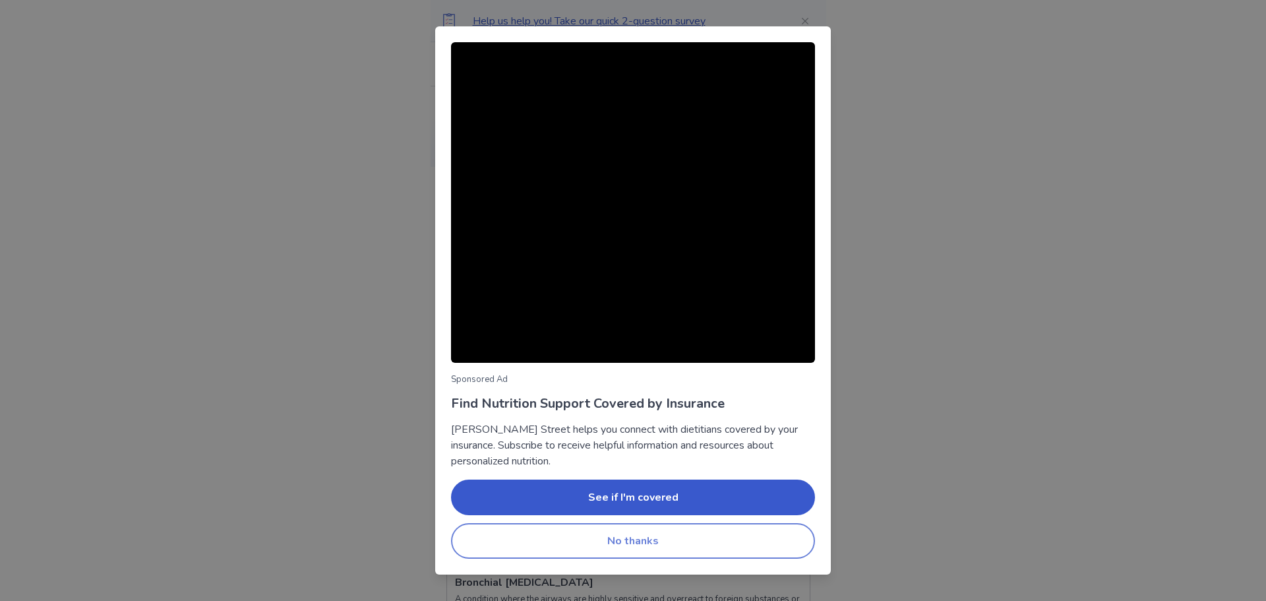
click at [632, 540] on button "No thanks" at bounding box center [633, 541] width 364 height 36
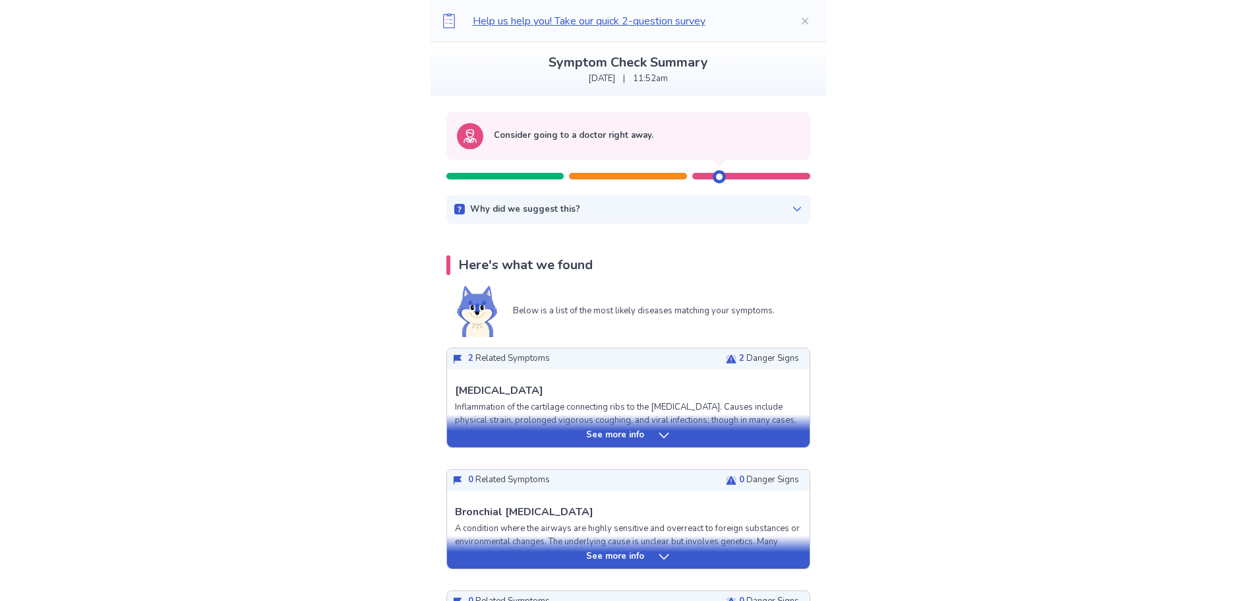
scroll to position [132, 0]
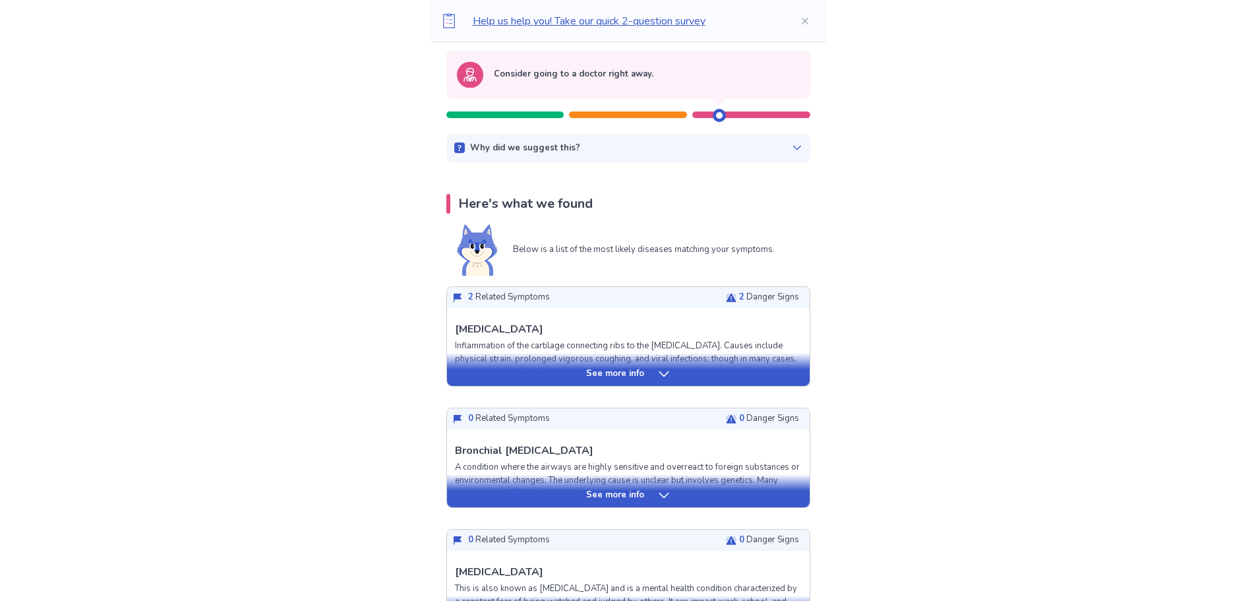
click at [624, 369] on p "See more info" at bounding box center [615, 373] width 58 height 13
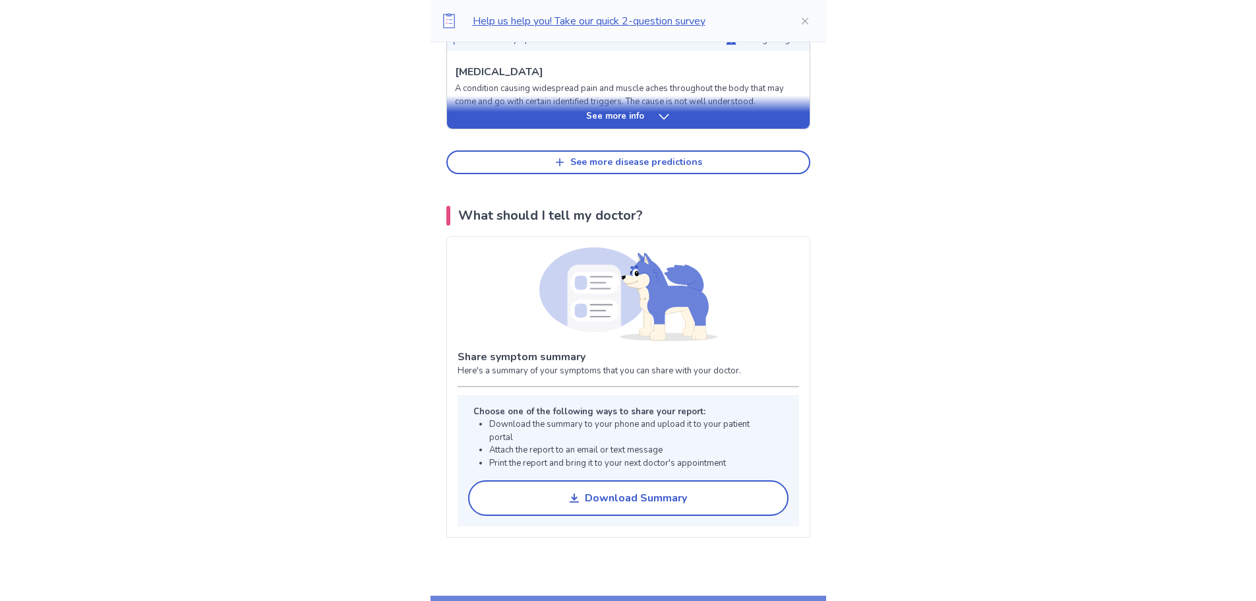
scroll to position [1516, 0]
